Goal: Go to known website: Access a specific website the user already knows

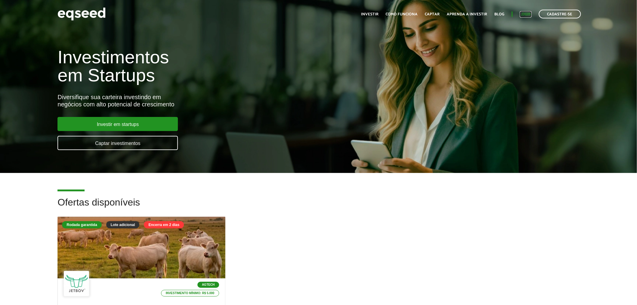
click at [532, 13] on link "Login" at bounding box center [526, 14] width 12 height 4
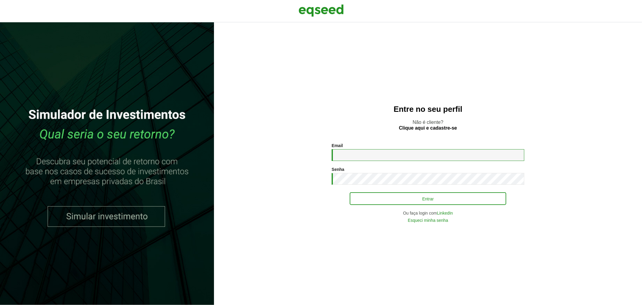
type input "**********"
click at [402, 194] on button "Entrar" at bounding box center [428, 198] width 157 height 11
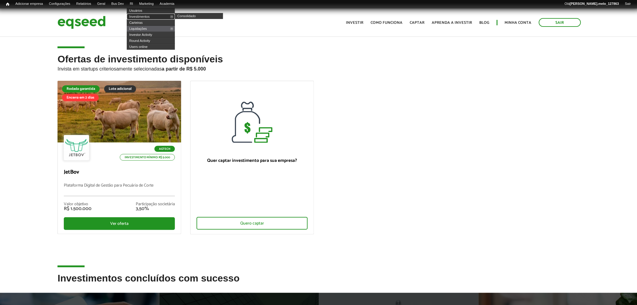
click at [148, 17] on link "Investimentos" at bounding box center [151, 17] width 48 height 6
